Goal: Find specific page/section: Find specific page/section

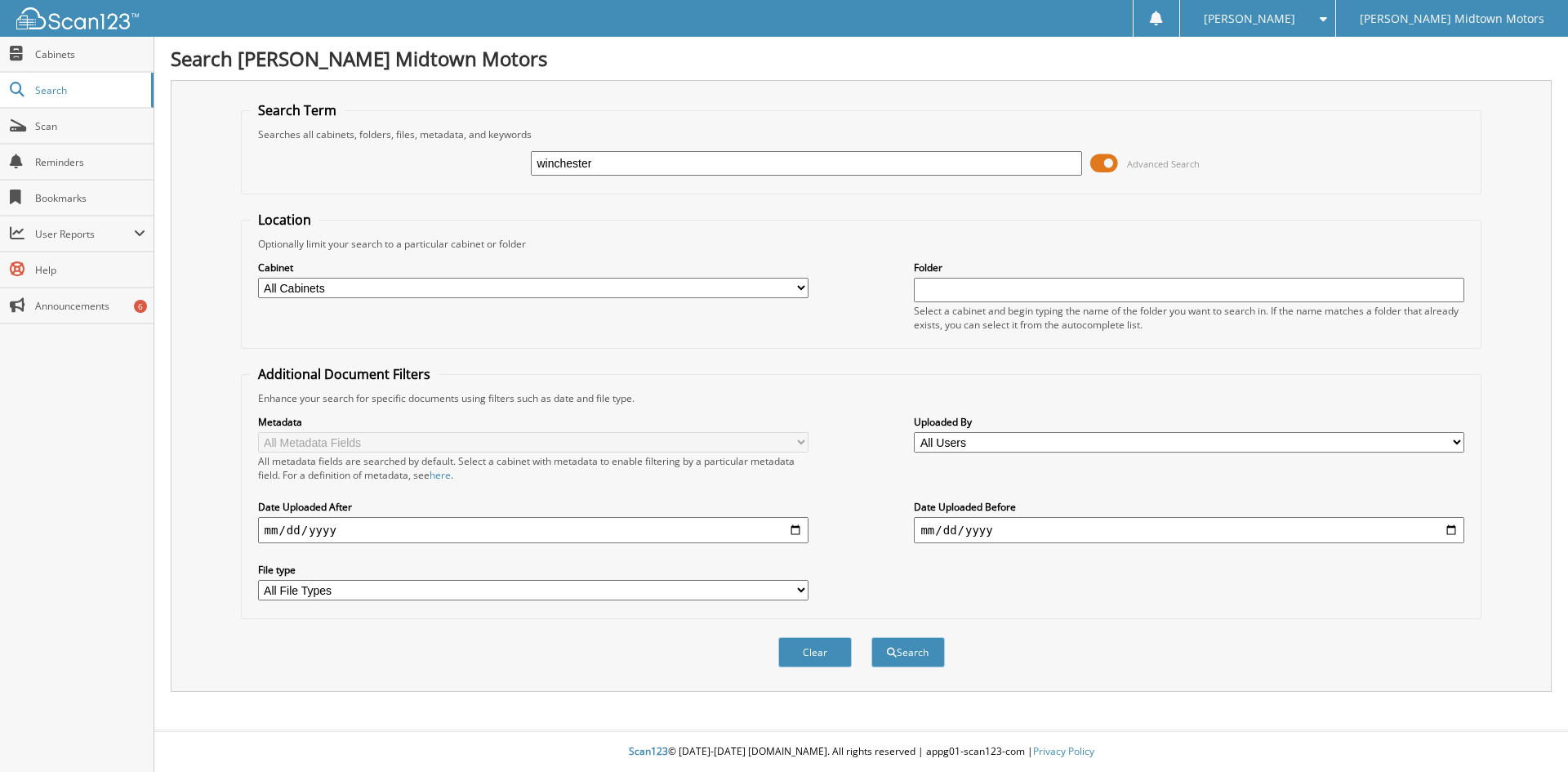
type input "winchester"
click at [871, 637] on button "Search" at bounding box center [907, 652] width 73 height 30
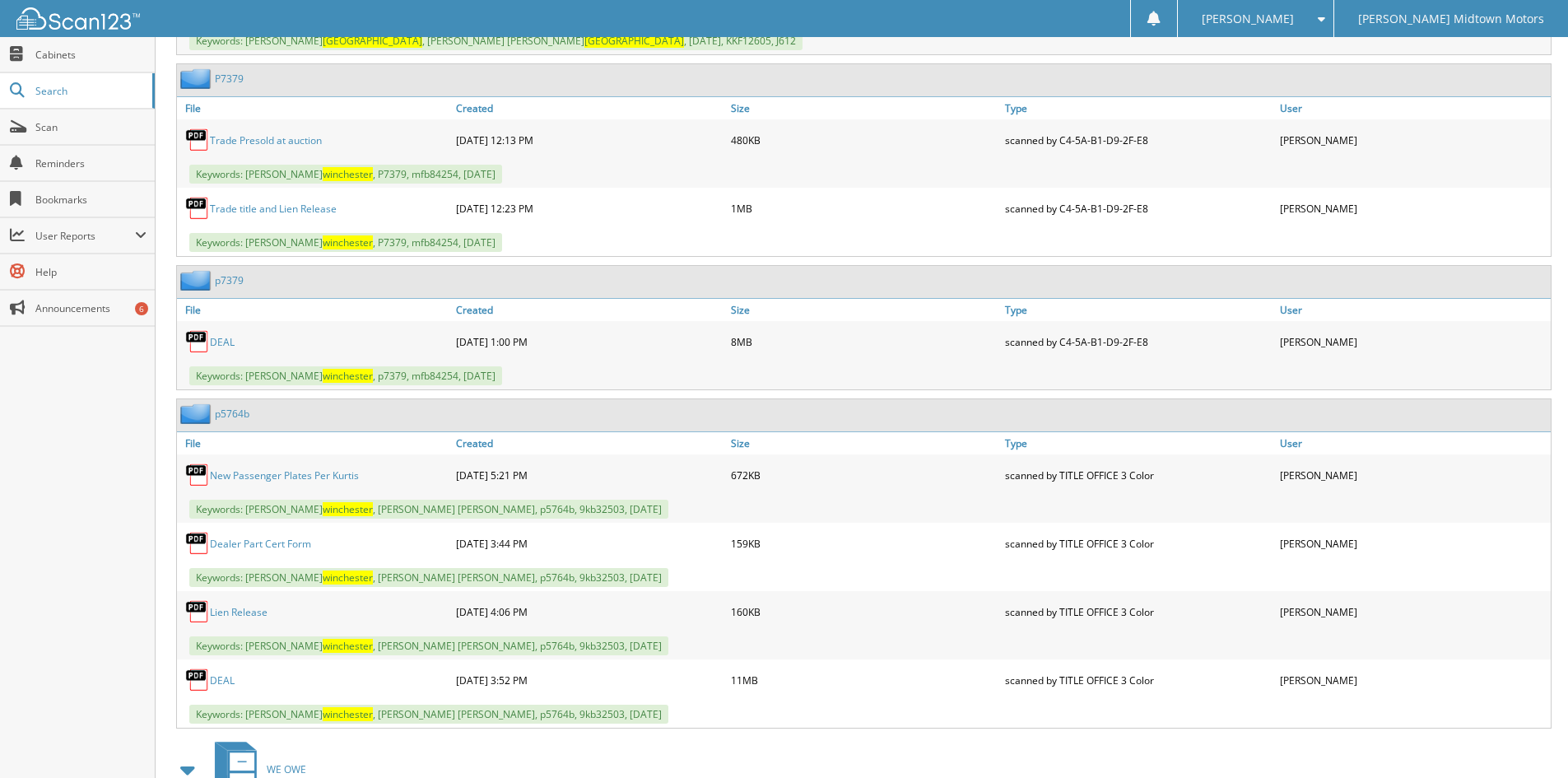
scroll to position [1058, 0]
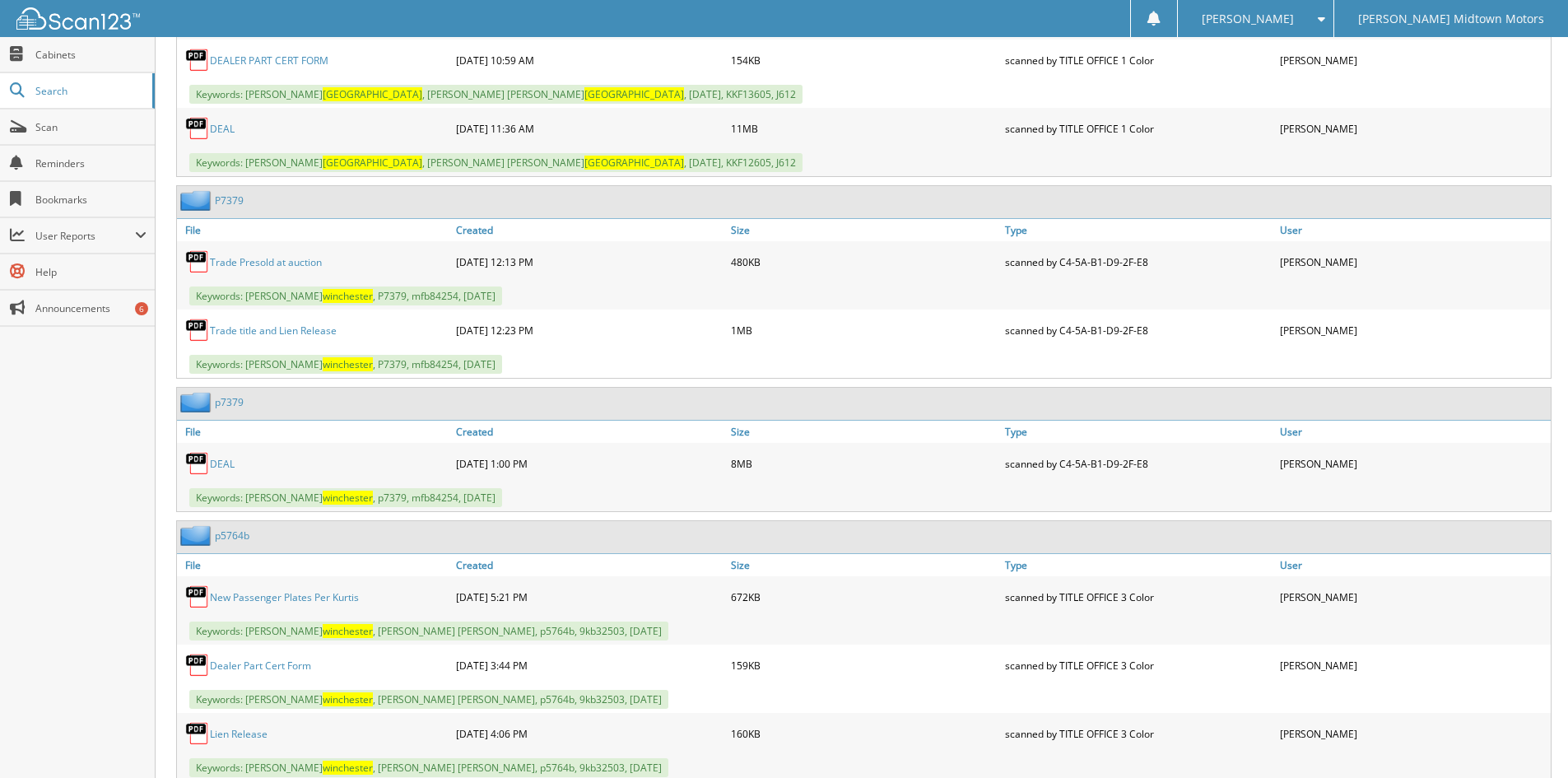
click at [224, 462] on link "DEAL" at bounding box center [222, 464] width 24 height 14
click at [645, 239] on link "Created" at bounding box center [589, 230] width 275 height 23
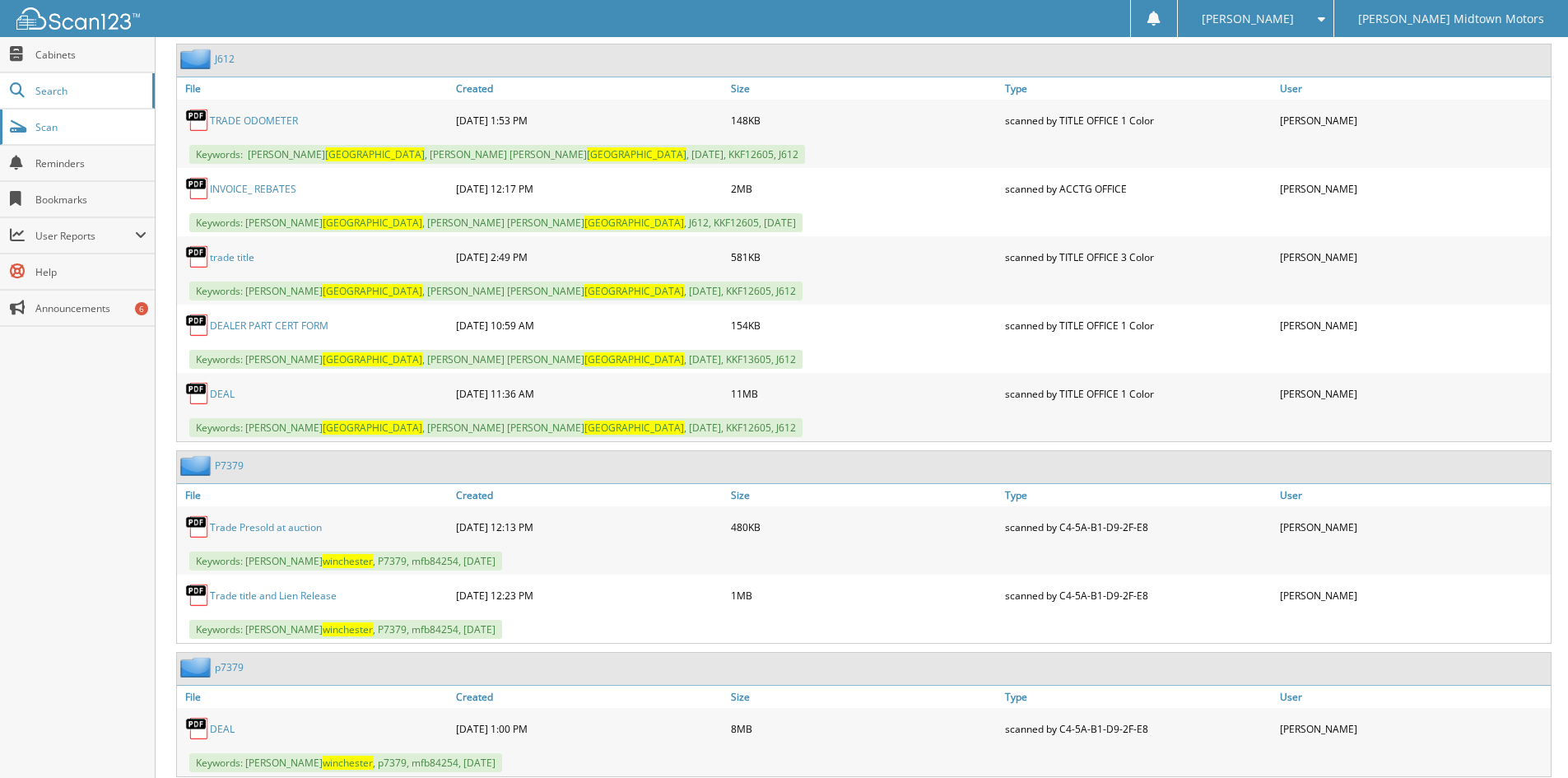
scroll to position [564, 0]
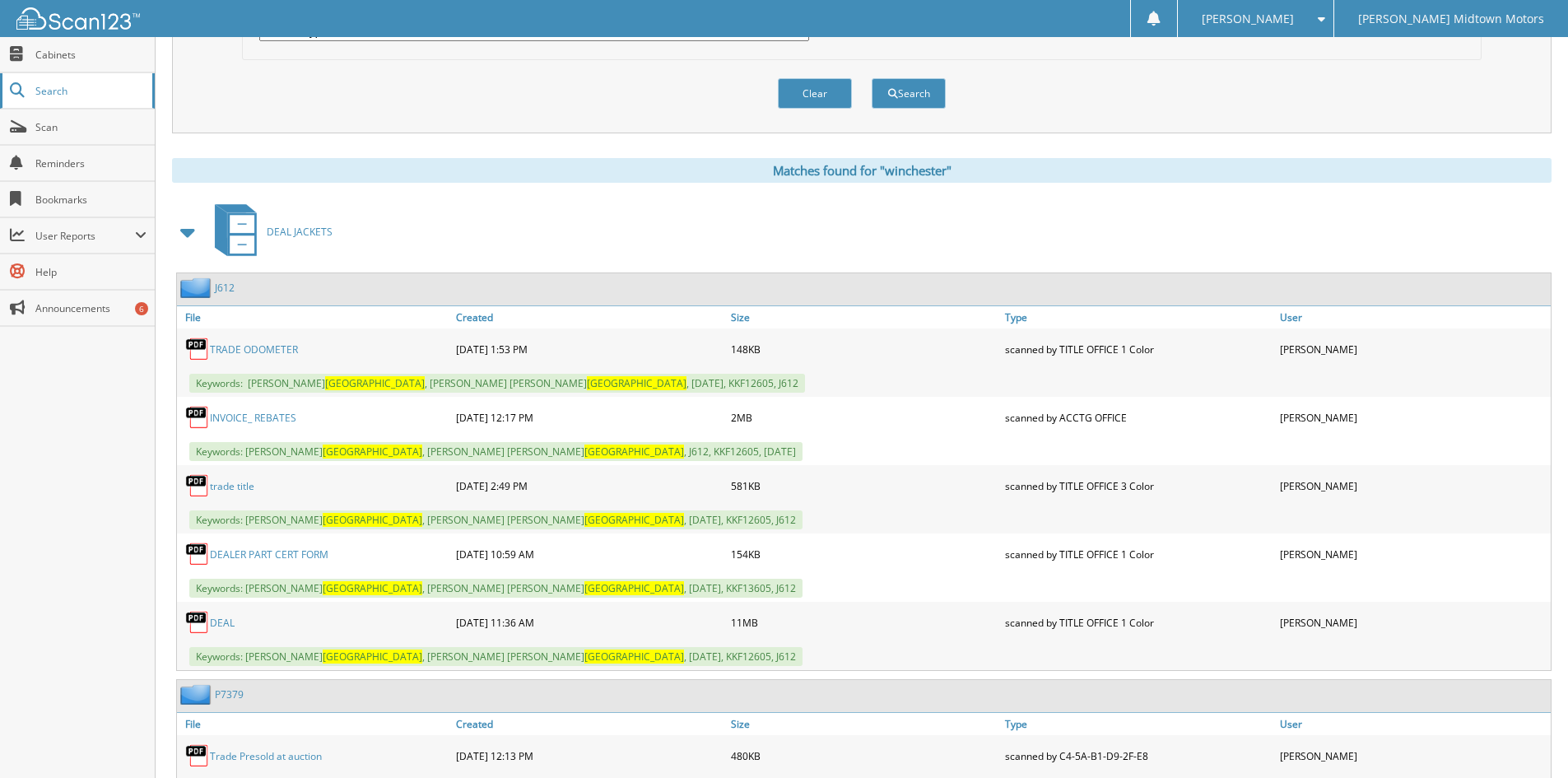
click at [71, 86] on span "Search" at bounding box center [90, 91] width 109 height 14
